Goal: Task Accomplishment & Management: Manage account settings

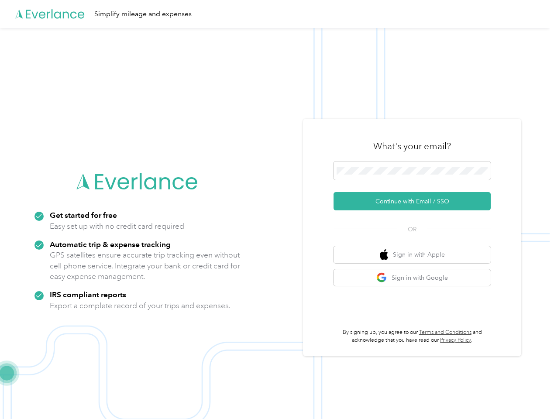
click at [277, 209] on img at bounding box center [274, 237] width 549 height 419
click at [277, 14] on div "Simplify mileage and expenses" at bounding box center [274, 14] width 549 height 28
click at [415, 201] on button "Continue with Email / SSO" at bounding box center [411, 201] width 157 height 18
click at [415, 254] on button "Sign in with Apple" at bounding box center [411, 254] width 157 height 17
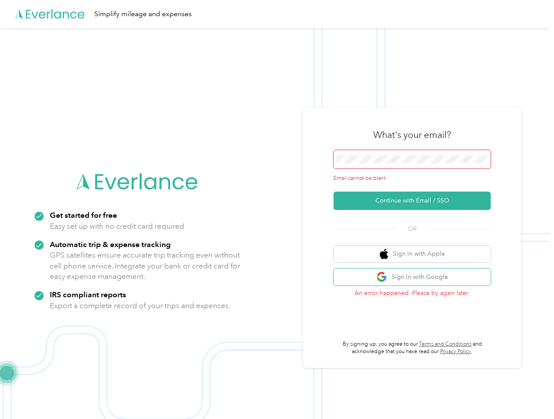
click at [415, 278] on button "Sign in with Google" at bounding box center [411, 276] width 157 height 17
